Goal: Transaction & Acquisition: Purchase product/service

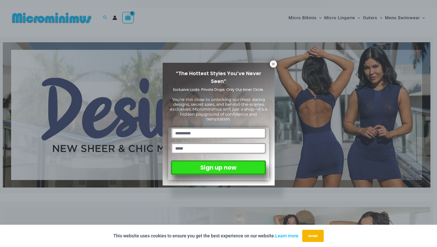
click at [266, 68] on div "“The Hottest Styles You’ve Never Seen” Exclusive Looks. Private Drops. Only Our…" at bounding box center [219, 124] width 112 height 123
click at [276, 64] on button at bounding box center [273, 63] width 7 height 7
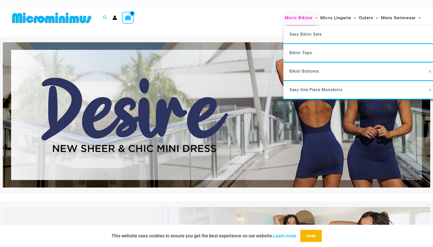
click at [303, 16] on span "Micro Bikinis" at bounding box center [299, 17] width 28 height 13
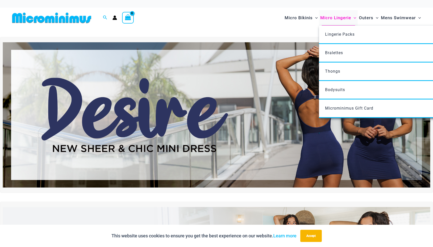
click at [332, 19] on span "Micro Lingerie" at bounding box center [335, 17] width 31 height 13
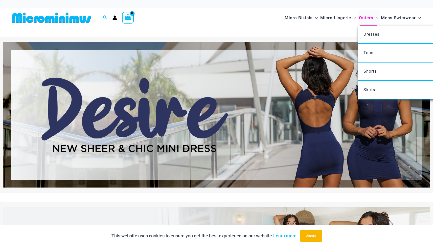
click at [365, 16] on span "Outers" at bounding box center [366, 17] width 14 height 13
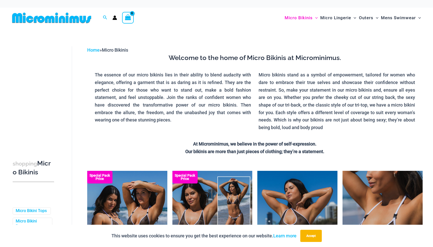
scroll to position [109, 0]
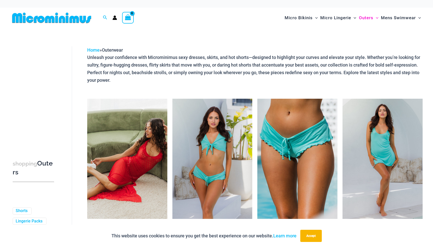
click at [89, 16] on img at bounding box center [51, 17] width 83 height 11
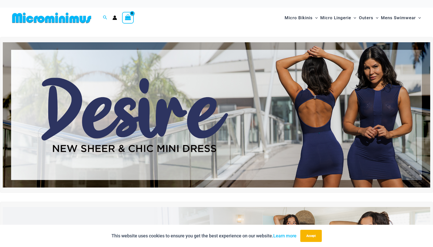
click at [190, 94] on img at bounding box center [217, 114] width 428 height 145
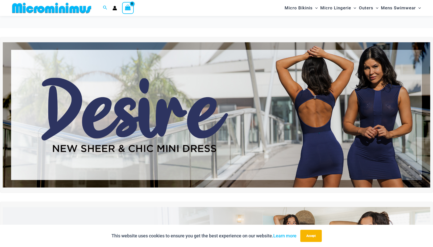
scroll to position [240, 0]
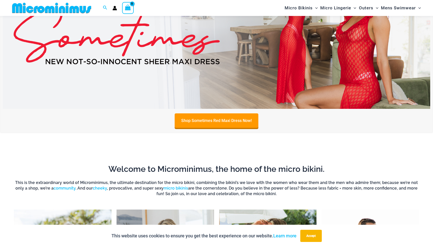
click at [195, 79] on img at bounding box center [217, 36] width 428 height 145
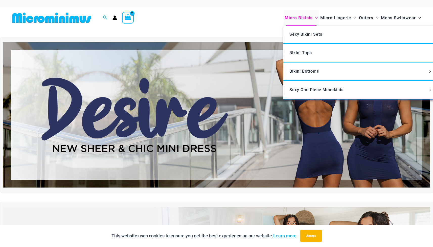
scroll to position [0, 0]
click at [300, 15] on span "Micro Bikinis" at bounding box center [299, 17] width 28 height 13
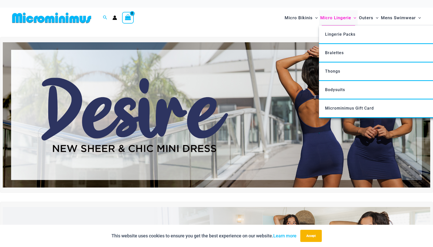
click at [336, 19] on span "Micro Lingerie" at bounding box center [335, 17] width 31 height 13
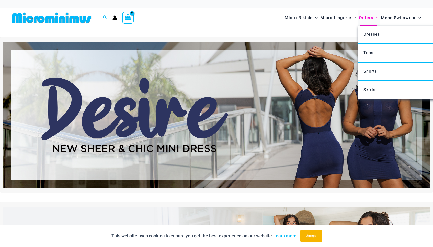
click at [362, 20] on span "Outers" at bounding box center [366, 17] width 14 height 13
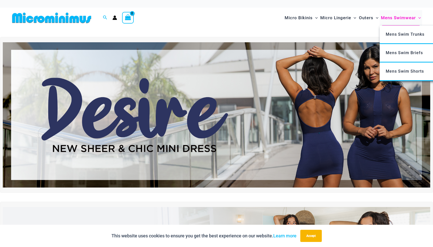
click at [396, 19] on span "Mens Swimwear" at bounding box center [398, 17] width 35 height 13
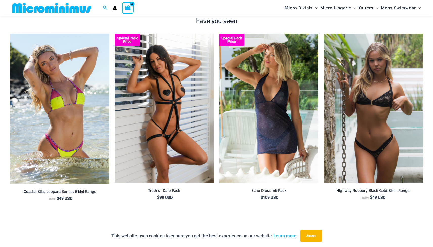
scroll to position [658, 0]
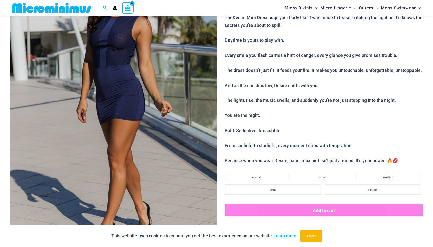
scroll to position [116, 0]
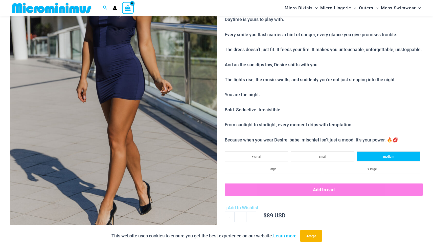
click at [375, 156] on li "medium" at bounding box center [388, 156] width 63 height 10
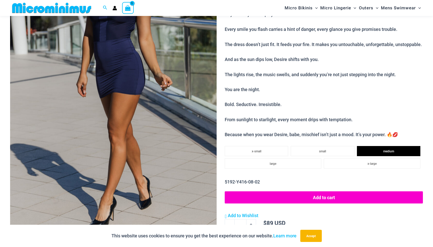
scroll to position [167, 0]
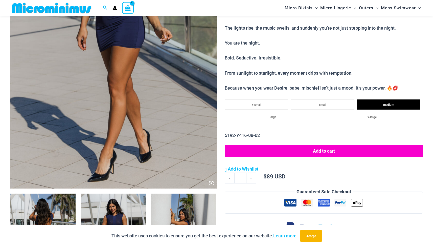
click at [371, 153] on button "Add to cart" at bounding box center [324, 151] width 198 height 12
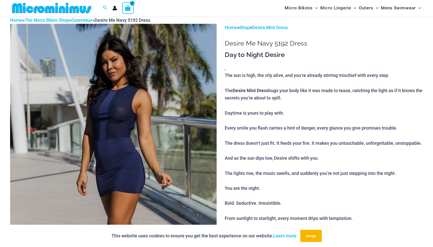
scroll to position [17, 0]
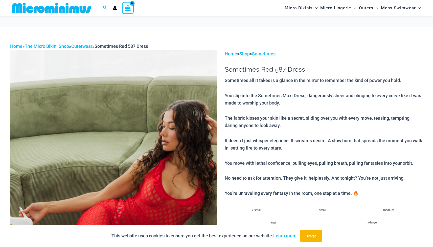
scroll to position [121, 0]
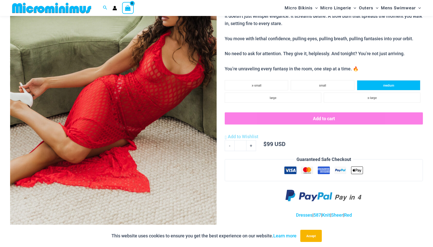
click at [377, 82] on li "medium" at bounding box center [388, 85] width 63 height 10
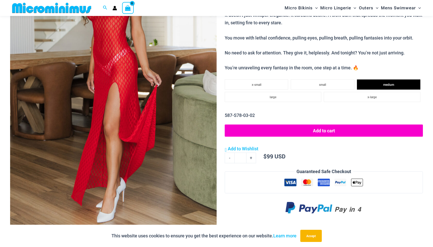
click at [361, 126] on button "Add to cart" at bounding box center [324, 130] width 198 height 12
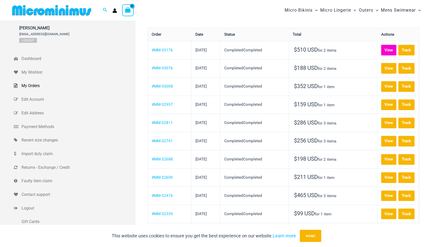
click at [381, 55] on link "View" at bounding box center [388, 50] width 15 height 11
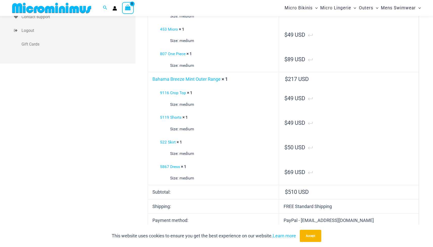
scroll to position [15, 0]
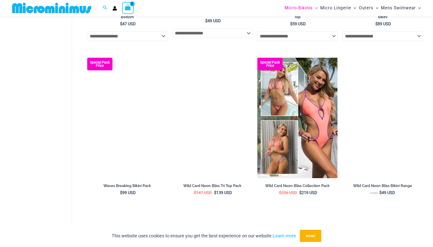
scroll to position [853, 0]
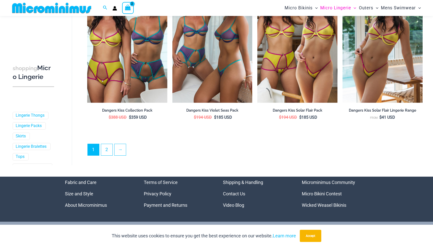
scroll to position [1295, 0]
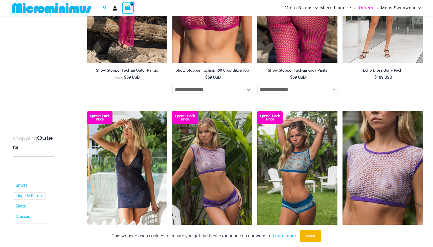
scroll to position [837, 0]
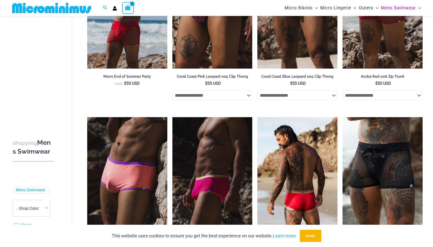
scroll to position [233, 0]
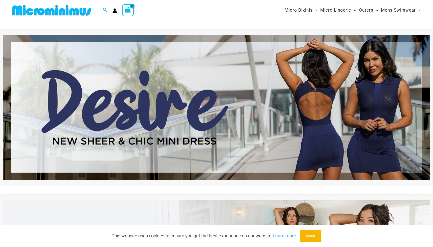
click at [131, 13] on div "View Shopping Cart, 2 items" at bounding box center [128, 10] width 12 height 12
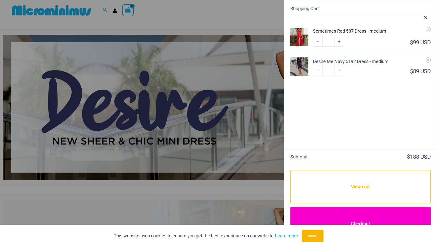
click at [353, 218] on link "Checkout" at bounding box center [360, 224] width 140 height 34
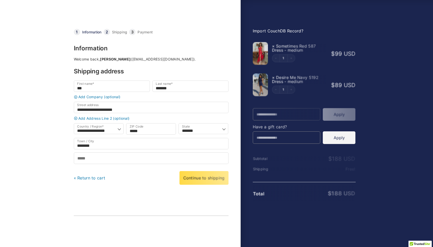
select select "**"
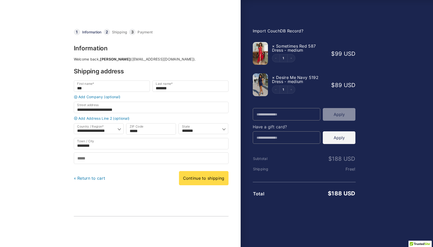
click at [267, 32] on link "Import CouchDB Record?" at bounding box center [278, 30] width 51 height 5
click at [182, 156] on input "Phone *" at bounding box center [151, 157] width 155 height 11
type input "**********"
click at [215, 181] on link "Continue to shipping" at bounding box center [204, 178] width 50 height 14
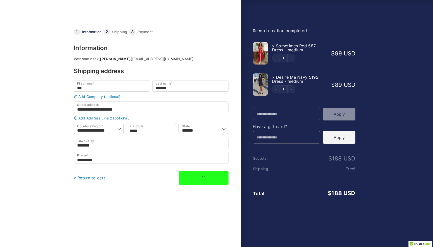
scroll to position [38, 0]
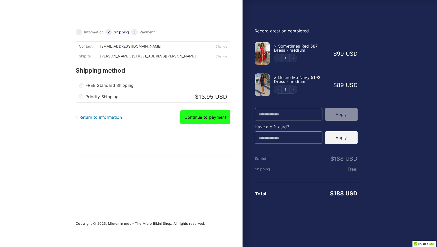
click at [200, 119] on link "Continue to payment" at bounding box center [205, 117] width 50 height 14
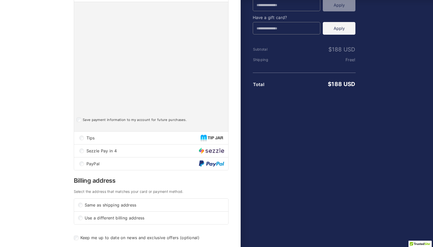
scroll to position [111, 0]
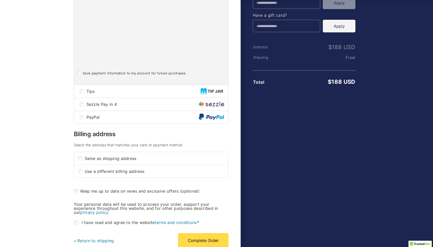
click at [177, 123] on div "PayPal" at bounding box center [151, 117] width 154 height 13
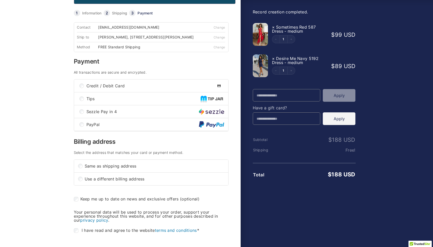
scroll to position [112, 0]
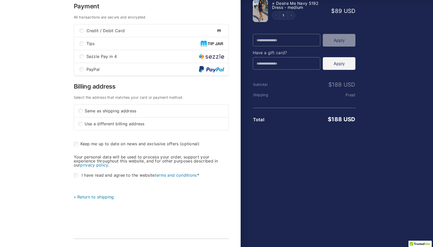
click at [150, 176] on span "I have read and agree to the website terms and conditions" at bounding box center [141, 174] width 118 height 5
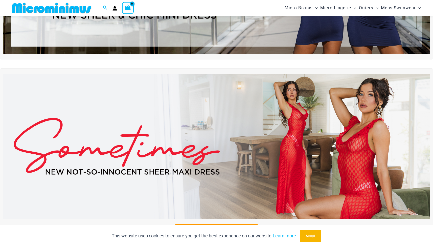
scroll to position [141, 0]
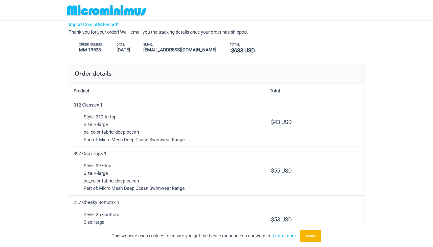
click at [224, 89] on th "Product" at bounding box center [167, 91] width 196 height 14
click at [96, 48] on strong "MM-13528" at bounding box center [91, 49] width 25 height 7
copy strong "13528"
click at [223, 119] on p "312-tri-top" at bounding box center [172, 117] width 177 height 8
